Goal: Task Accomplishment & Management: Manage account settings

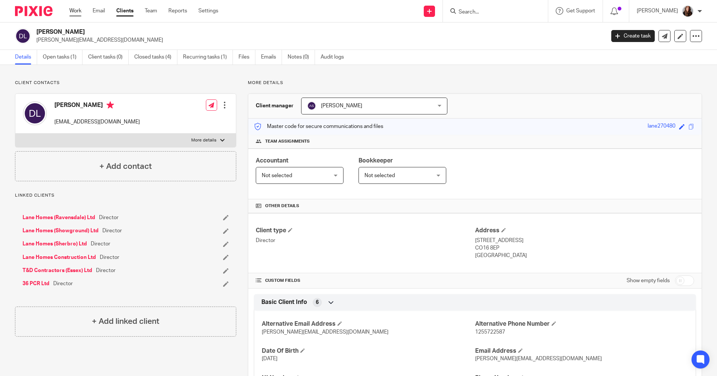
click at [76, 14] on link "Work" at bounding box center [75, 10] width 12 height 7
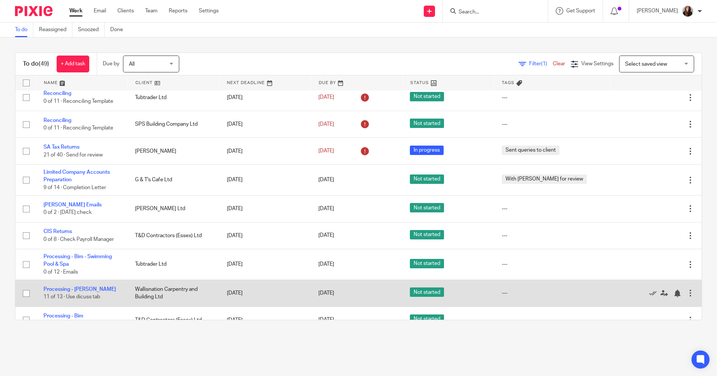
scroll to position [225, 0]
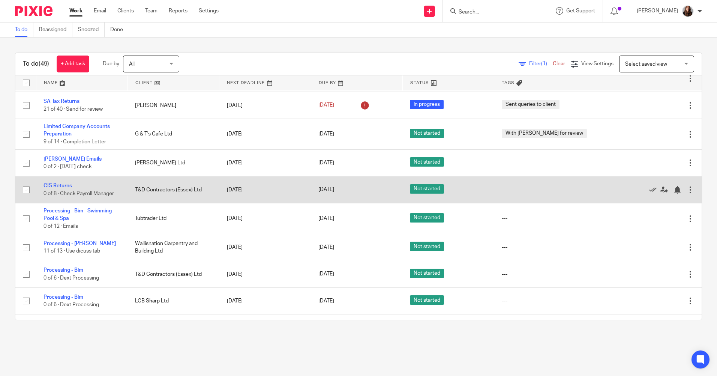
click at [70, 189] on td "CIS Returns 0 of 8 · Check Payroll Manager" at bounding box center [81, 189] width 91 height 27
click at [67, 185] on link "CIS Returns" at bounding box center [57, 185] width 28 height 5
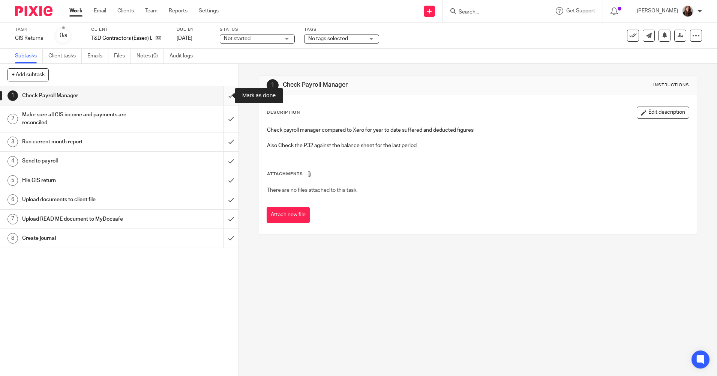
click at [223, 93] on input "submit" at bounding box center [119, 95] width 238 height 19
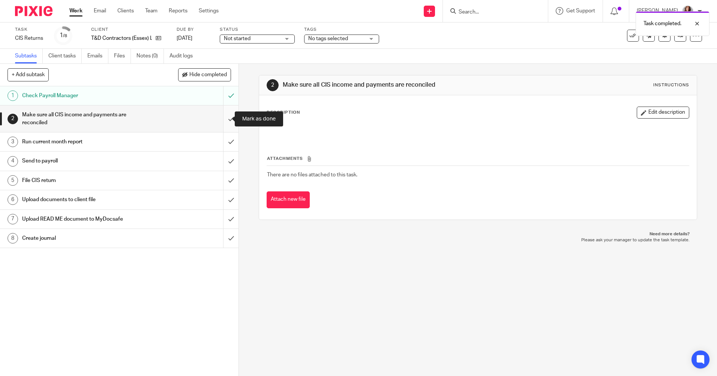
click at [224, 117] on input "submit" at bounding box center [119, 118] width 238 height 27
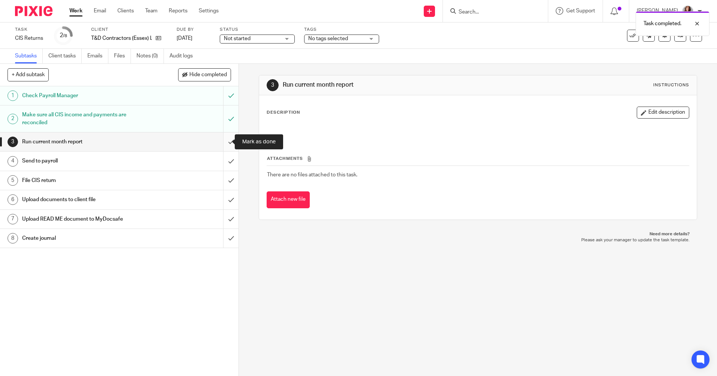
click at [223, 142] on input "submit" at bounding box center [119, 141] width 238 height 19
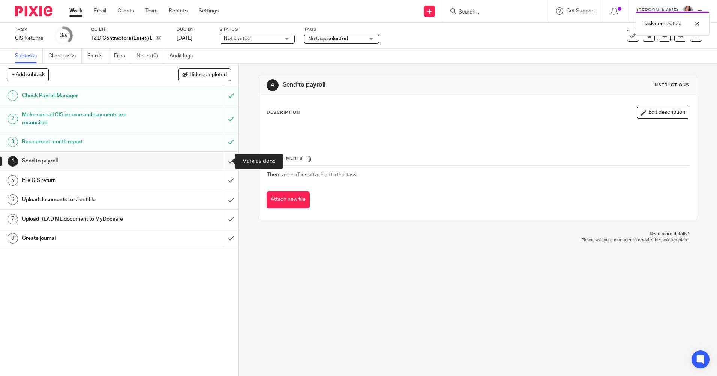
click at [223, 159] on input "submit" at bounding box center [119, 160] width 238 height 19
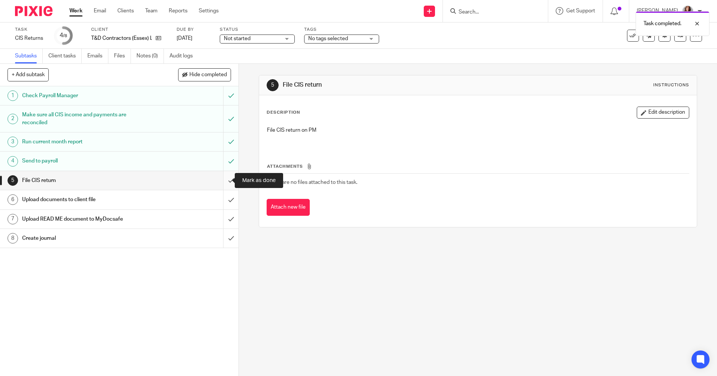
click at [224, 182] on input "submit" at bounding box center [119, 180] width 238 height 19
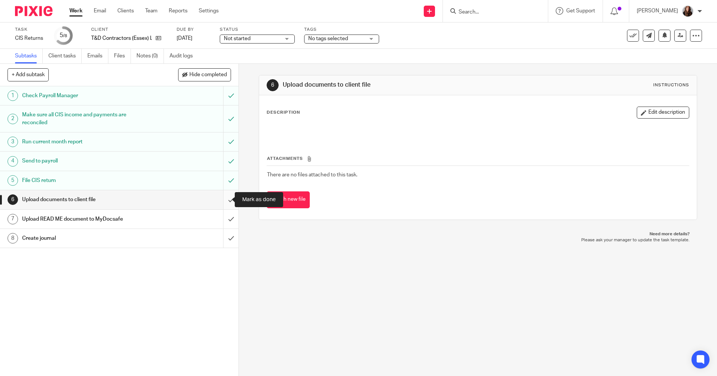
click at [224, 201] on input "submit" at bounding box center [119, 199] width 238 height 19
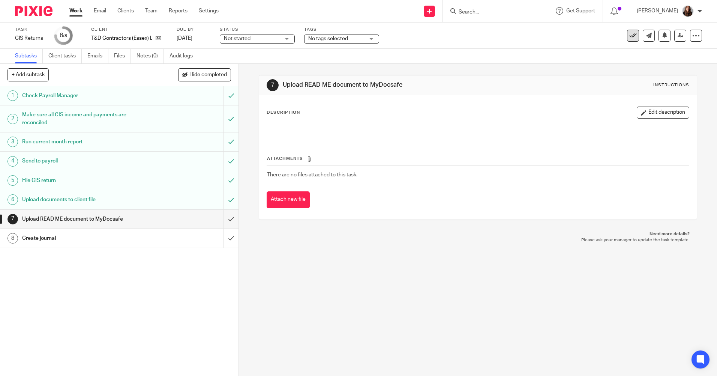
click at [629, 35] on icon at bounding box center [632, 35] width 7 height 7
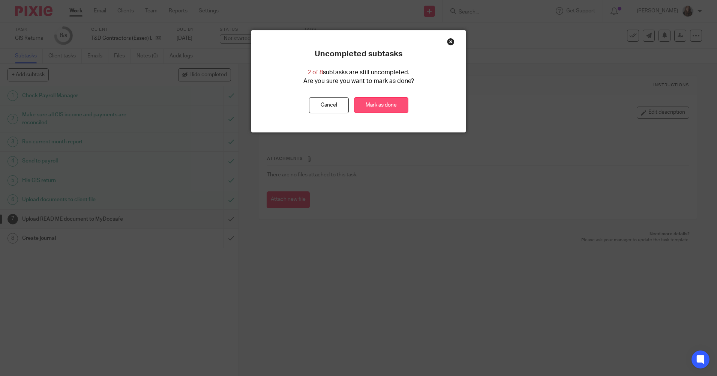
click at [379, 103] on link "Mark as done" at bounding box center [381, 105] width 54 height 16
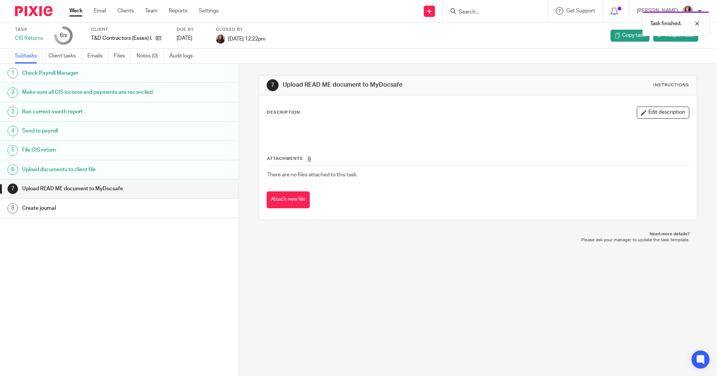
click at [75, 13] on link "Work" at bounding box center [75, 10] width 13 height 7
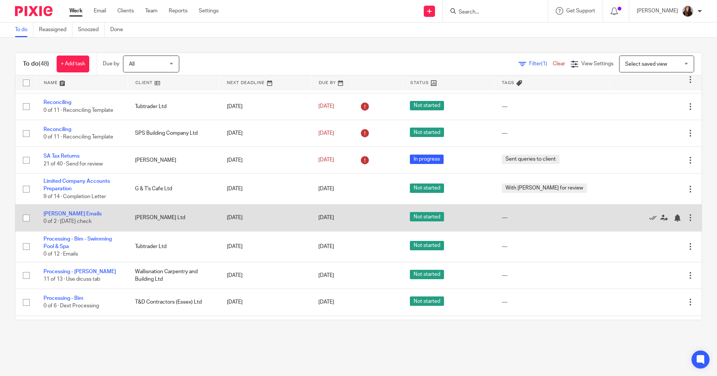
scroll to position [187, 0]
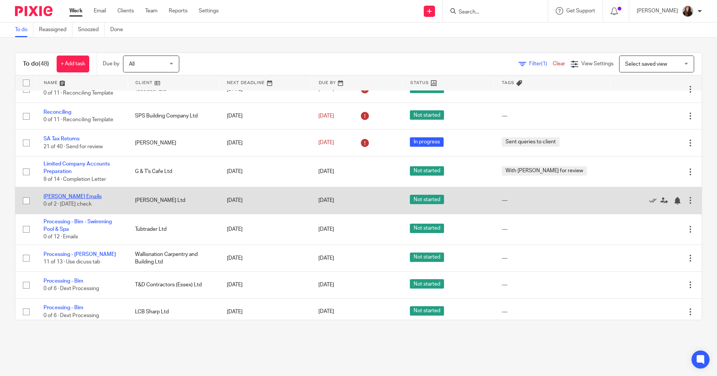
click at [72, 194] on link "[PERSON_NAME] Emails" at bounding box center [72, 196] width 58 height 5
